Goal: Transaction & Acquisition: Purchase product/service

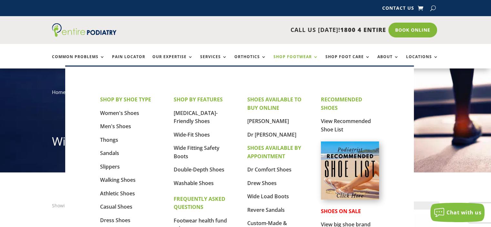
click at [301, 56] on link "Shop Footwear" at bounding box center [295, 62] width 45 height 14
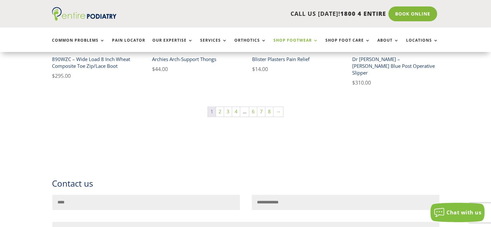
scroll to position [543, 0]
click at [220, 106] on link "2" at bounding box center [220, 111] width 8 height 10
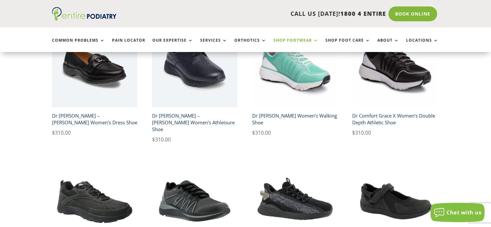
scroll to position [466, 0]
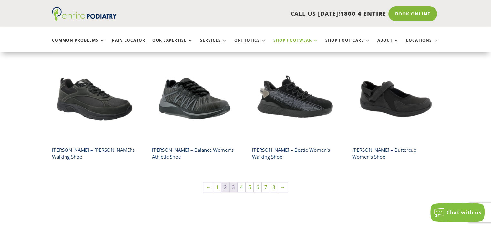
click at [235, 182] on link "3" at bounding box center [233, 187] width 8 height 10
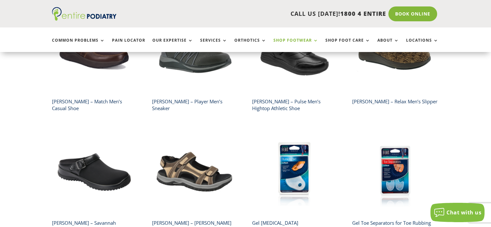
scroll to position [466, 0]
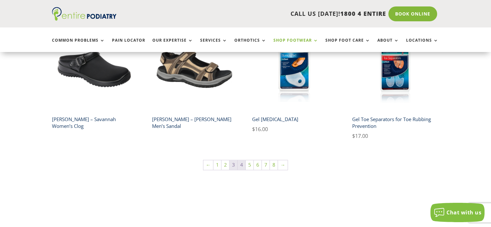
click at [243, 163] on link "4" at bounding box center [241, 165] width 8 height 10
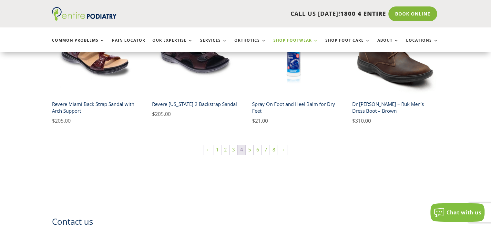
scroll to position [491, 0]
click at [250, 147] on link "5" at bounding box center [250, 150] width 8 height 10
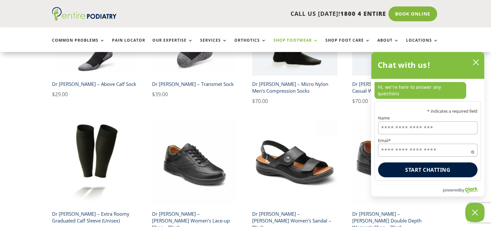
scroll to position [466, 0]
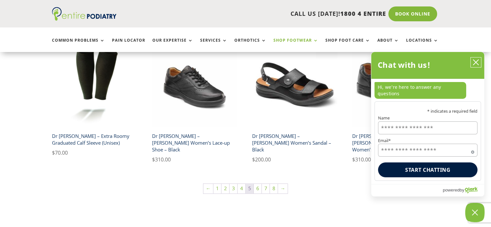
click at [478, 65] on icon "close chatbox" at bounding box center [475, 62] width 5 height 5
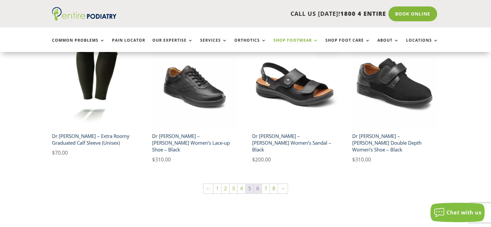
click at [257, 184] on link "6" at bounding box center [258, 189] width 8 height 10
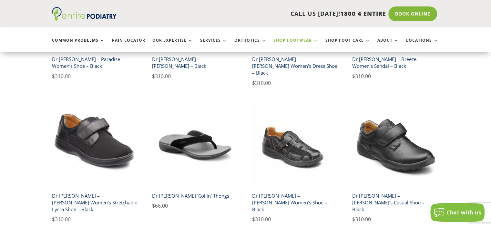
scroll to position [491, 0]
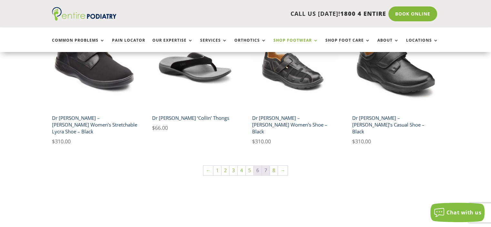
click at [265, 166] on link "7" at bounding box center [266, 171] width 8 height 10
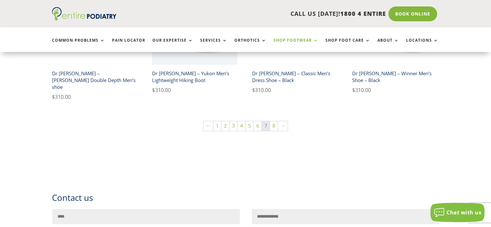
scroll to position [543, 0]
click at [273, 120] on link "8" at bounding box center [274, 125] width 8 height 10
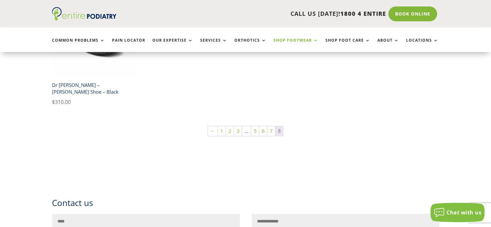
scroll to position [259, 0]
